Goal: Check status: Check status

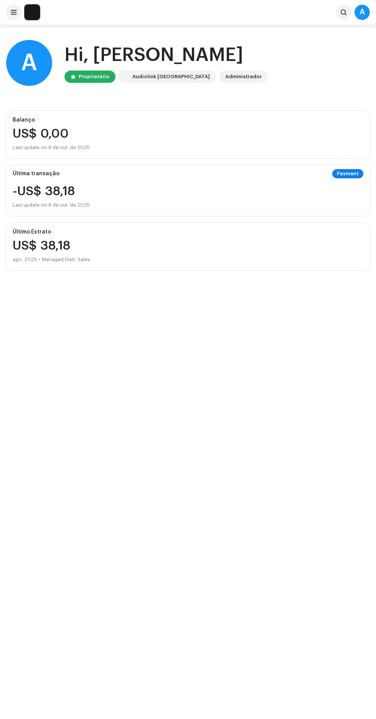
click at [25, 16] on img at bounding box center [32, 12] width 15 height 15
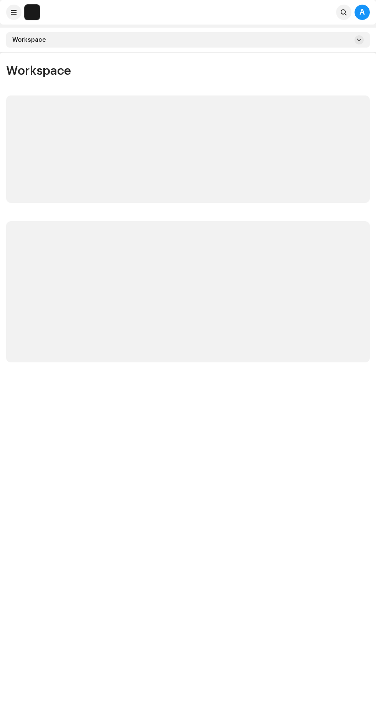
click at [25, 14] on img at bounding box center [32, 12] width 15 height 15
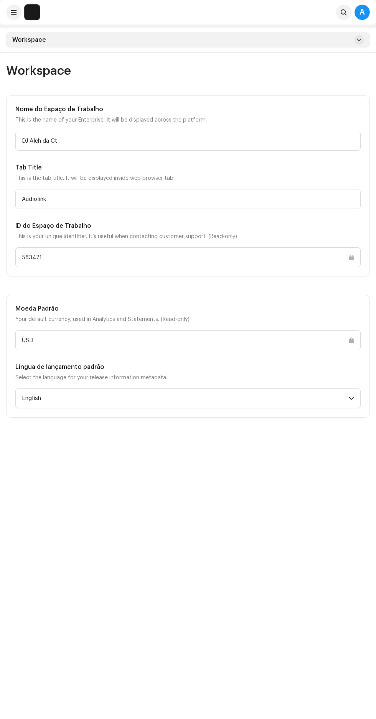
click at [13, 12] on span at bounding box center [14, 12] width 6 height 6
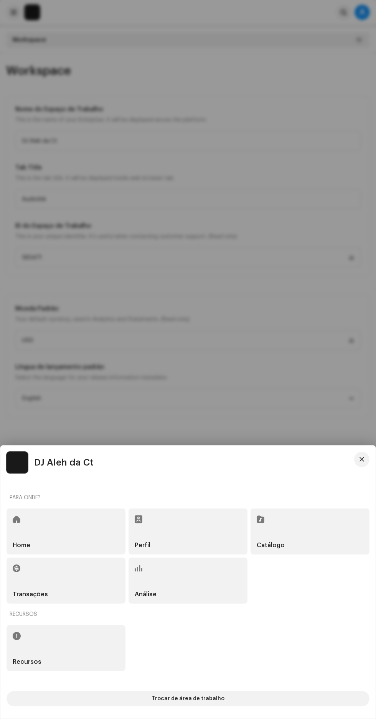
click at [254, 692] on button "Trocar de área de trabalho" at bounding box center [188, 698] width 363 height 15
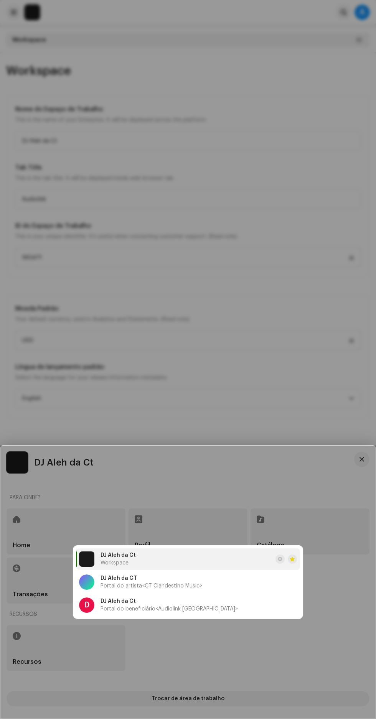
click at [227, 605] on li "D DJ Aleh da Ct Portal do beneficiário <Audiolink [GEOGRAPHIC_DATA]>" at bounding box center [188, 604] width 224 height 21
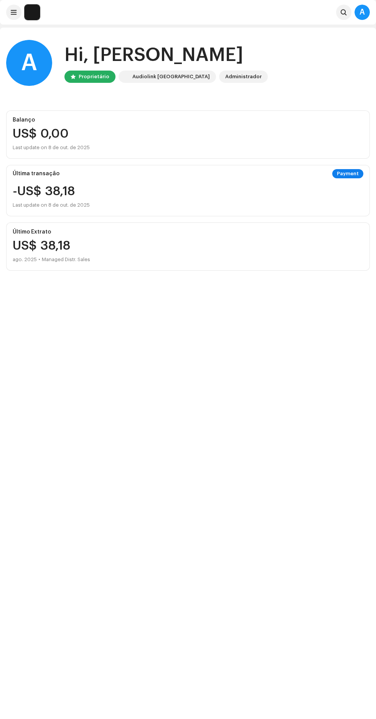
click at [362, 11] on div "A" at bounding box center [361, 12] width 15 height 15
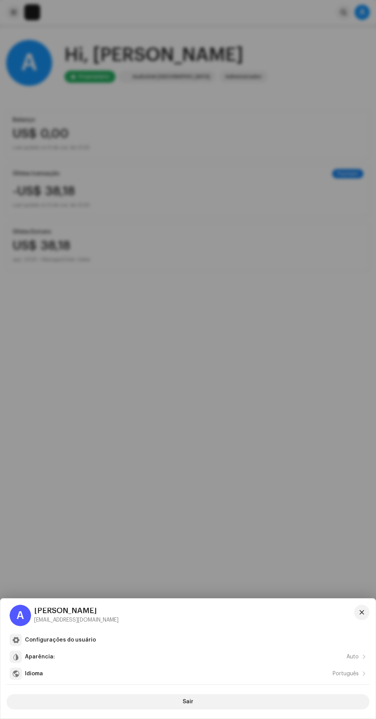
click at [225, 319] on div at bounding box center [188, 359] width 376 height 719
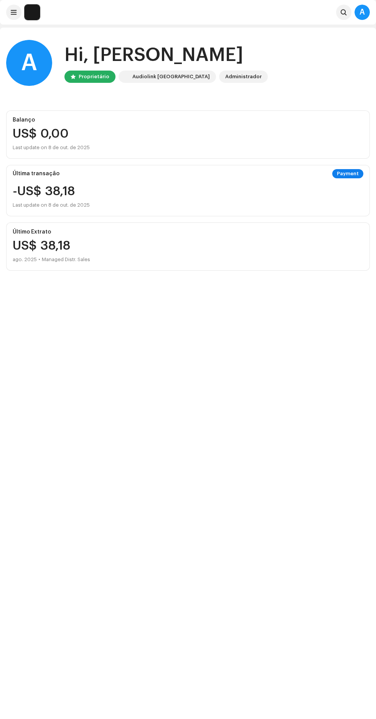
click at [30, 12] on img at bounding box center [32, 12] width 15 height 15
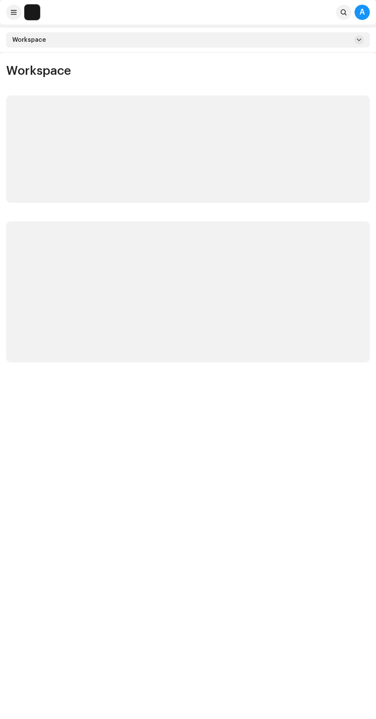
click at [28, 8] on img at bounding box center [32, 12] width 15 height 15
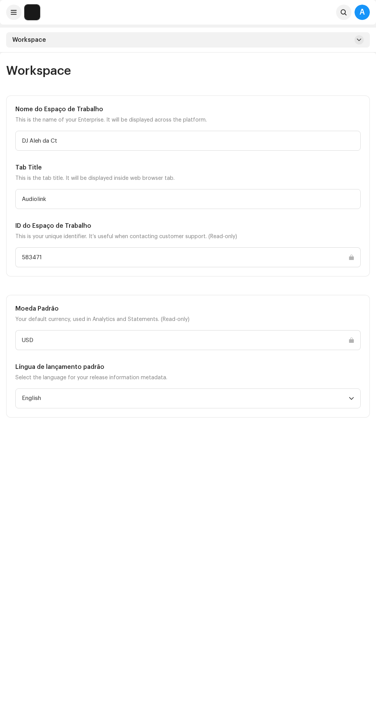
click at [28, 12] on img at bounding box center [32, 12] width 15 height 15
click at [14, 12] on span at bounding box center [14, 12] width 6 height 6
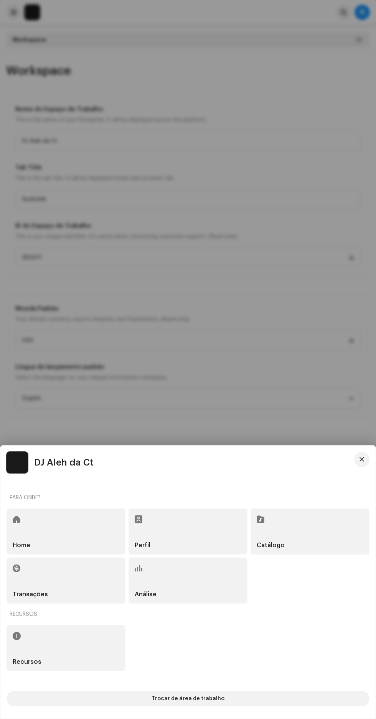
click at [261, 696] on button "Trocar de área de trabalho" at bounding box center [188, 698] width 363 height 15
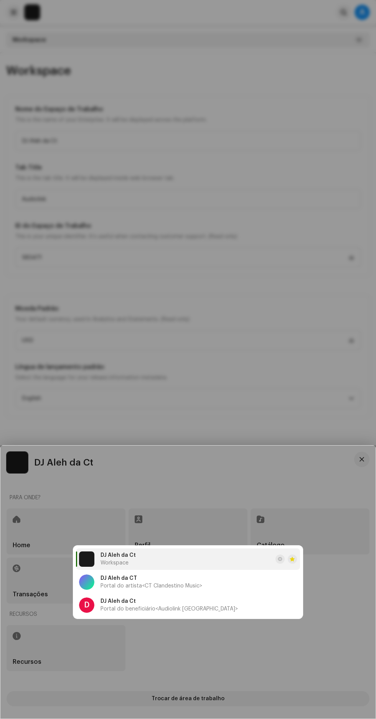
click at [231, 604] on li "D DJ Aleh da Ct Portal do beneficiário <Audiolink [GEOGRAPHIC_DATA]>" at bounding box center [188, 604] width 224 height 21
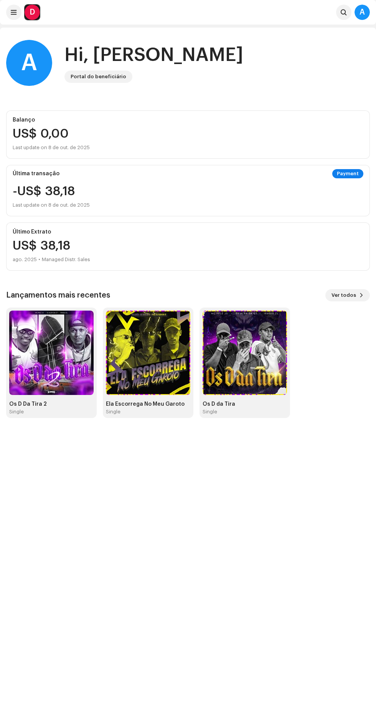
click at [13, 12] on span at bounding box center [14, 12] width 6 height 6
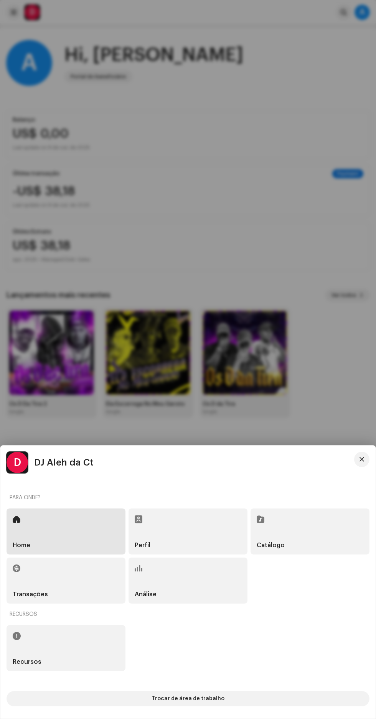
click at [91, 576] on div "Transações" at bounding box center [66, 580] width 119 height 46
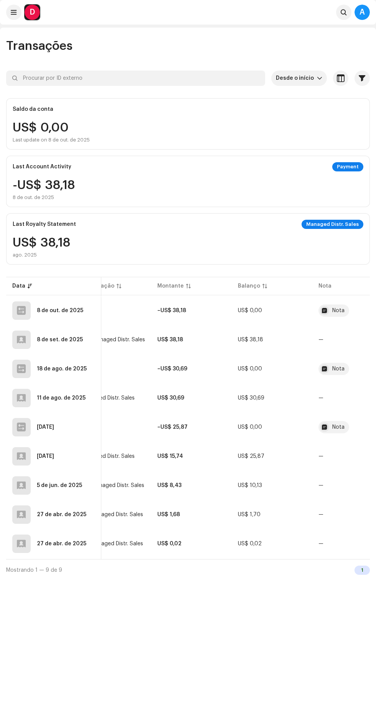
scroll to position [0, 89]
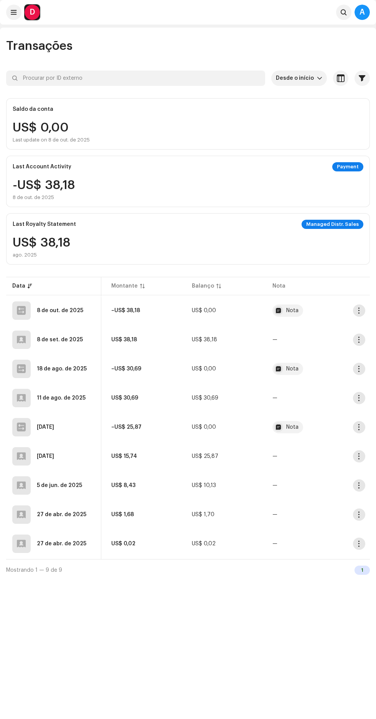
click at [289, 310] on div "Nota" at bounding box center [292, 310] width 12 height 5
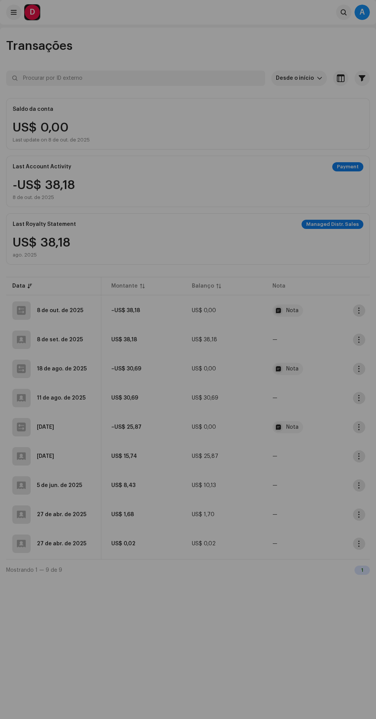
click at [206, 520] on div "Detalhes de transação Tipo de transação Payment Insira a Quantia – US$ 38,18 Da…" at bounding box center [188, 359] width 376 height 719
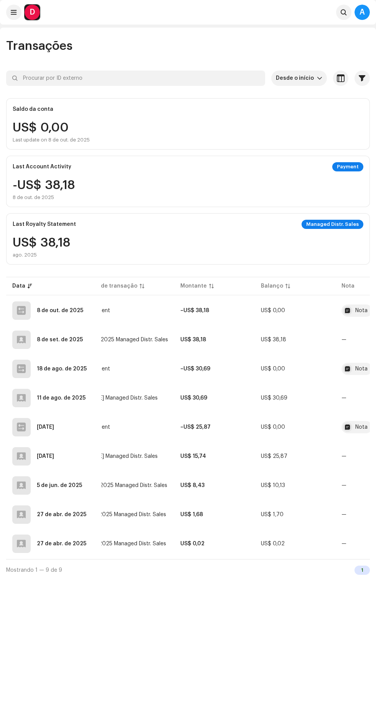
scroll to position [0, 0]
